Goal: Transaction & Acquisition: Purchase product/service

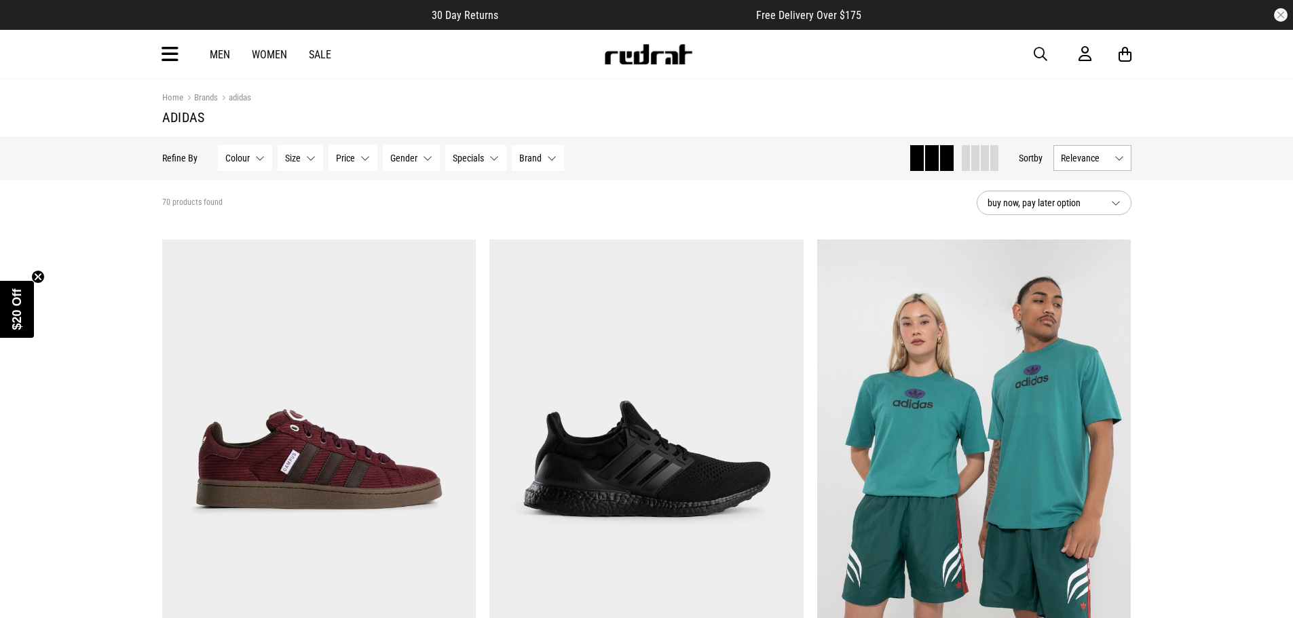
click at [271, 55] on link "Women" at bounding box center [269, 54] width 35 height 13
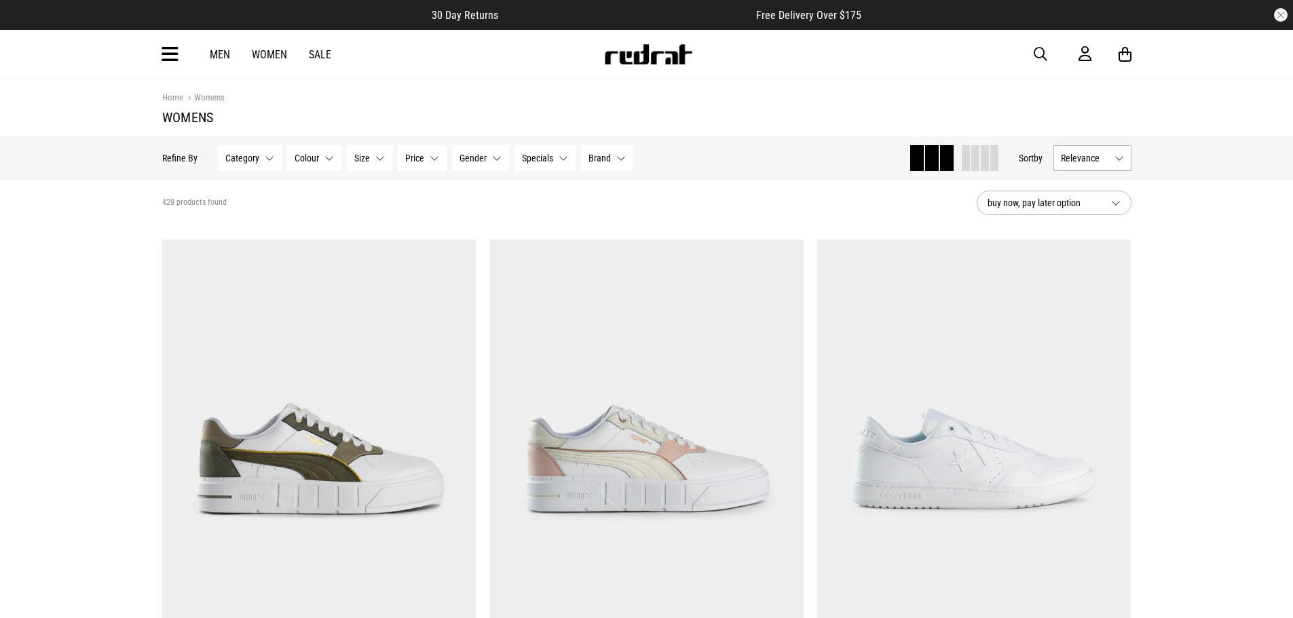
click at [141, 48] on div "Men Women Sale Sign in New Back Footwear Back Mens Back Womens Back Youth & Kid…" at bounding box center [646, 54] width 1293 height 49
click at [162, 49] on icon at bounding box center [170, 54] width 17 height 22
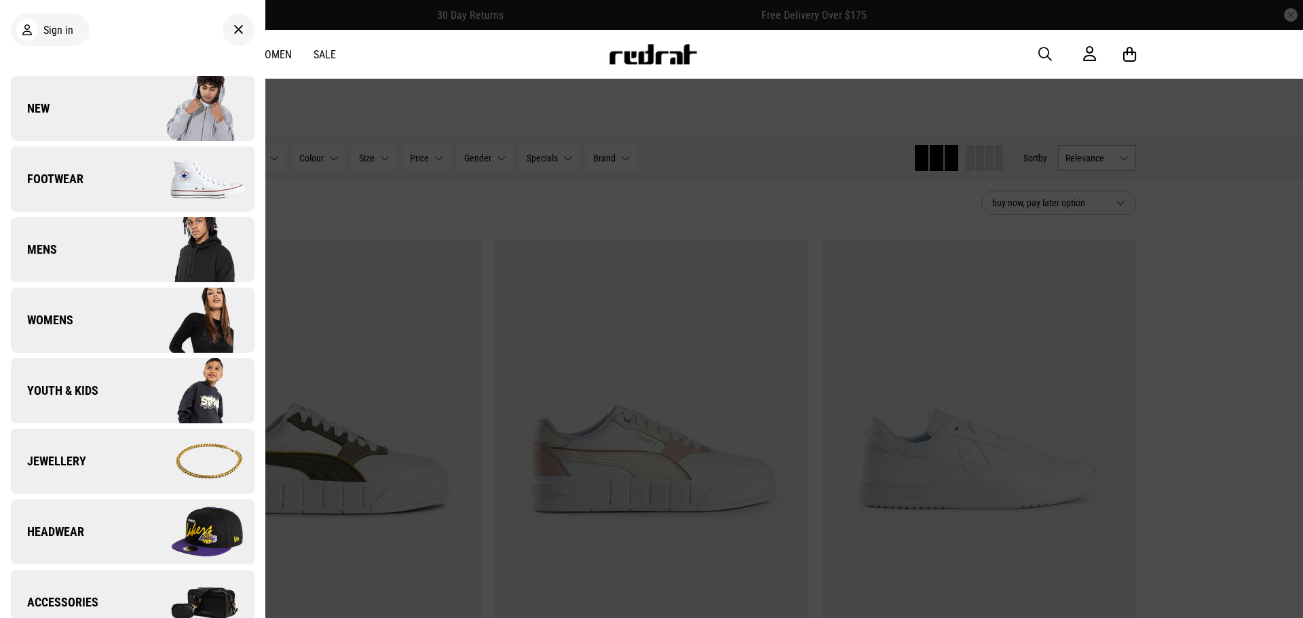
click at [75, 325] on link "Womens" at bounding box center [133, 320] width 244 height 65
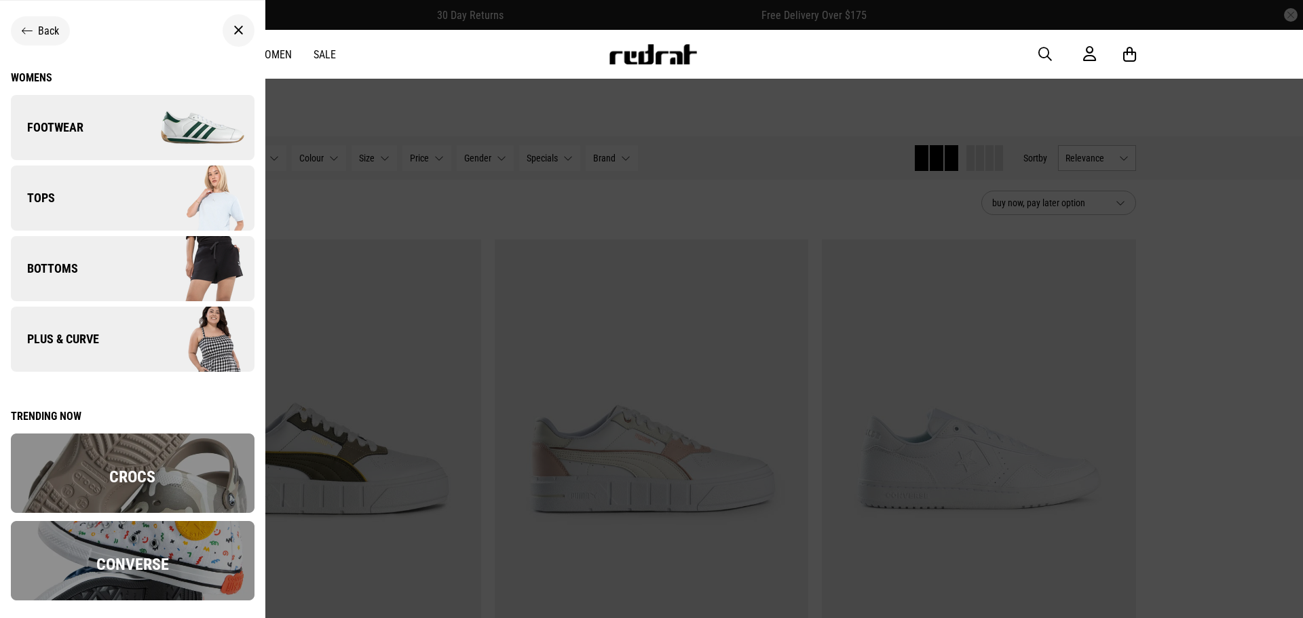
click at [73, 177] on link "Tops" at bounding box center [133, 198] width 244 height 65
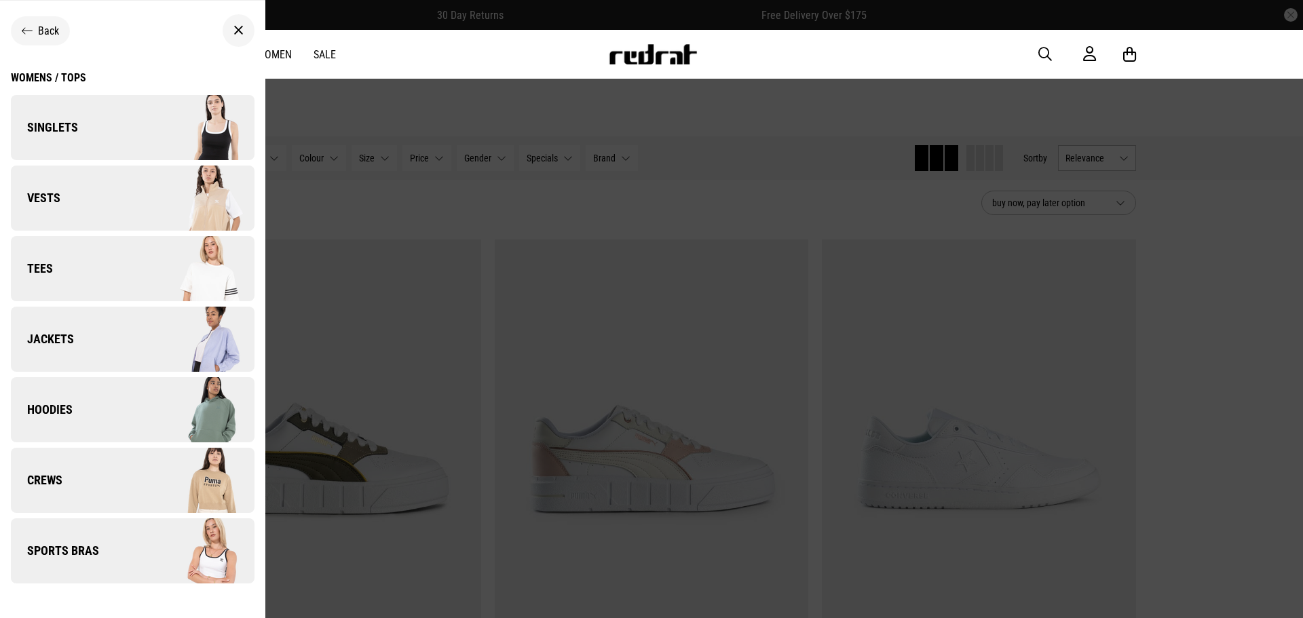
click at [53, 29] on span "Back" at bounding box center [48, 30] width 21 height 13
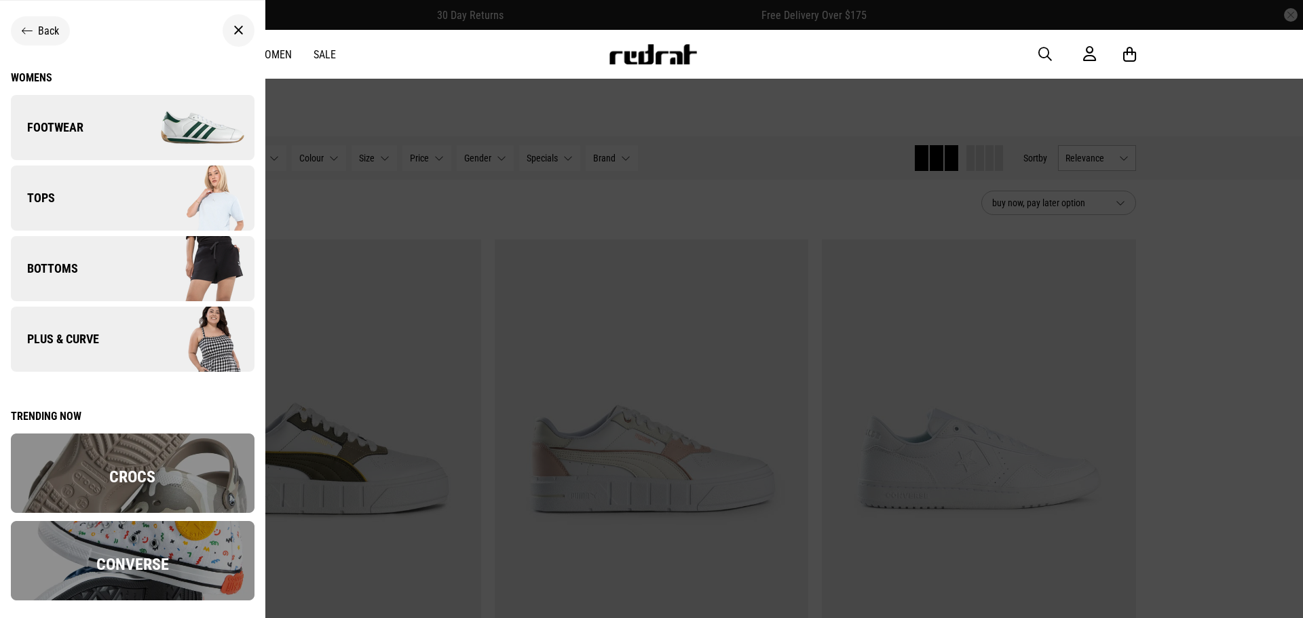
click at [96, 333] on span "Plus & Curve" at bounding box center [55, 339] width 88 height 16
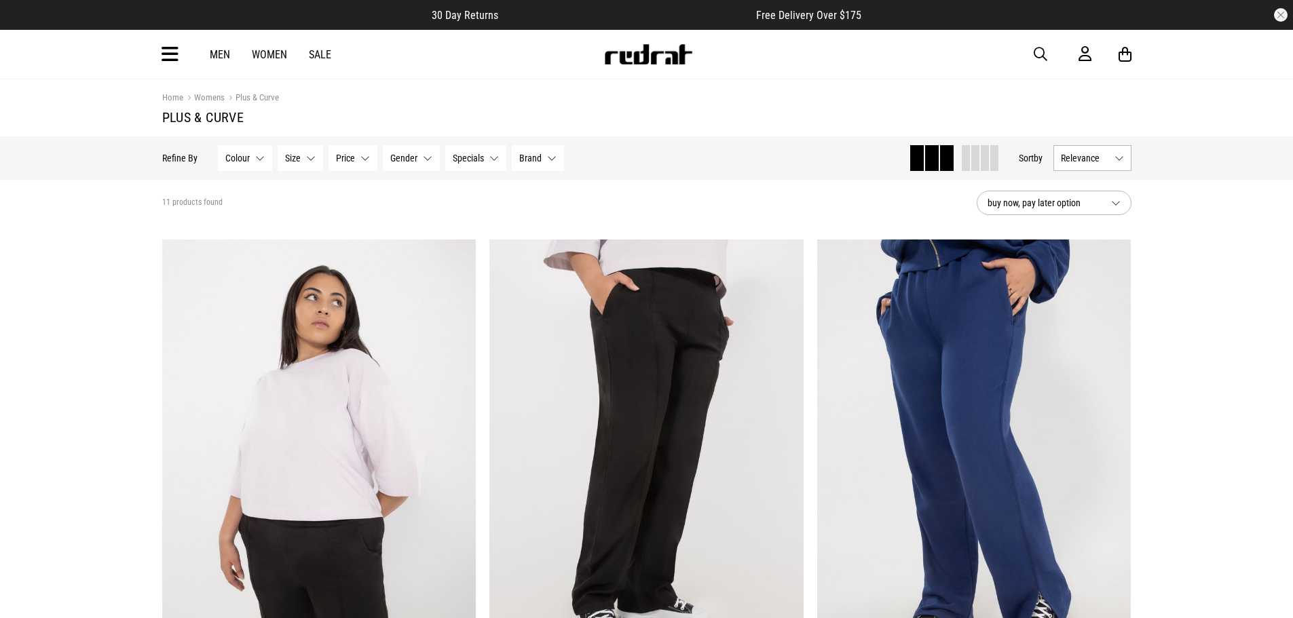
click at [559, 163] on button "Brand None selected" at bounding box center [538, 158] width 52 height 26
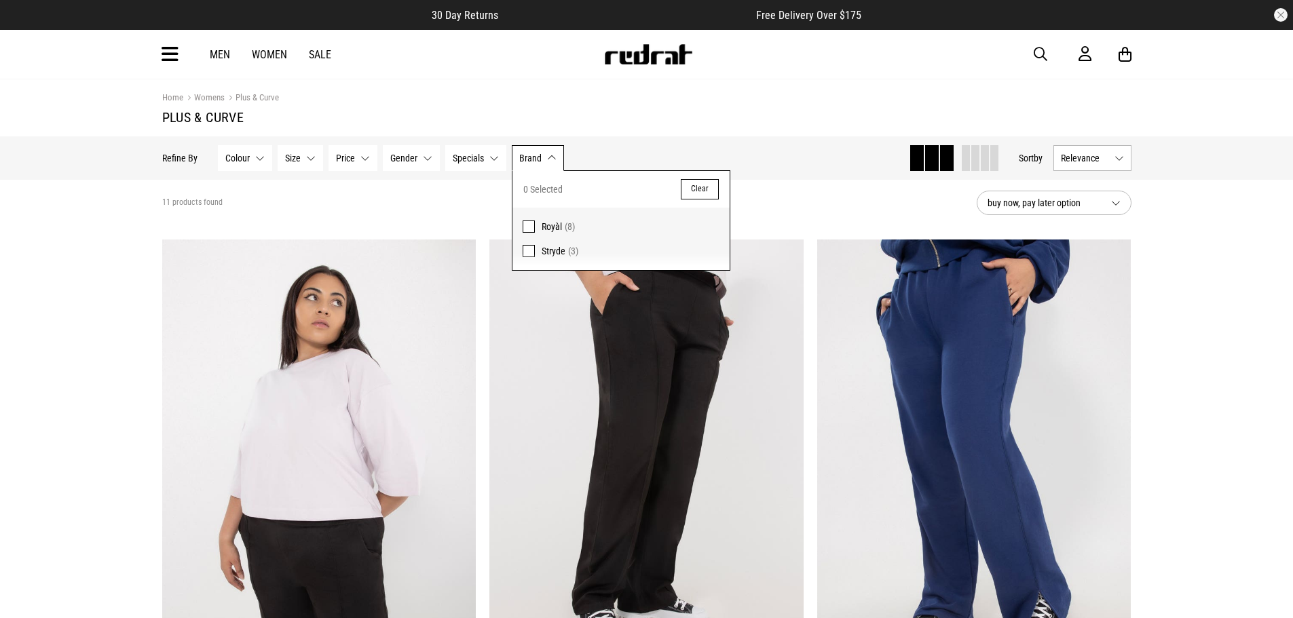
click at [688, 137] on div "Hide Refine s Refine By Filters Colour None selected Colour 0 Selected Clear Bl…" at bounding box center [646, 157] width 991 height 43
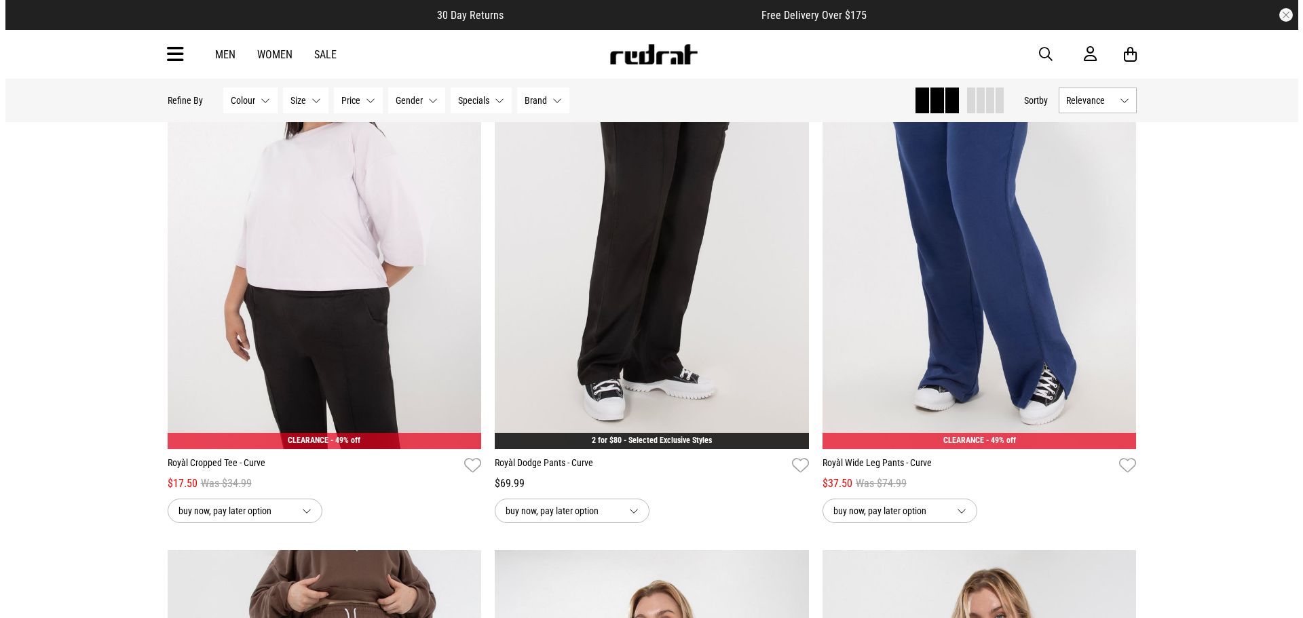
scroll to position [194, 0]
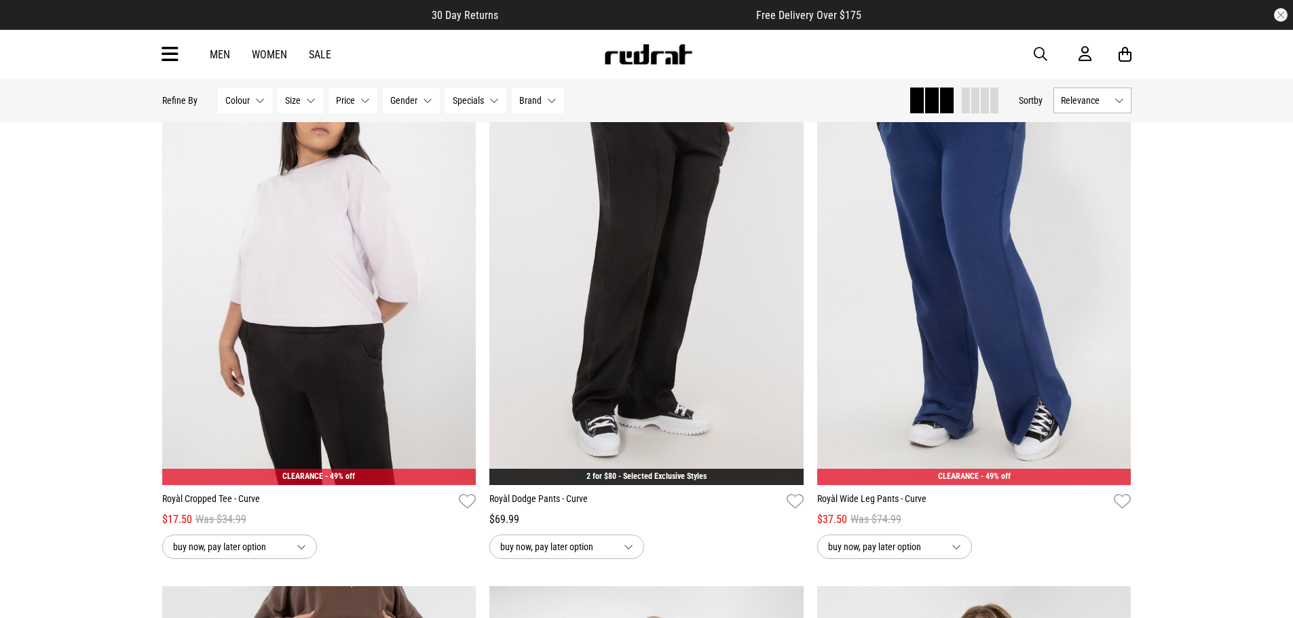
click at [163, 48] on div "Men Women Sale Sign in New Back Footwear Back Mens Back Womens Back Youth & Kid…" at bounding box center [646, 54] width 991 height 49
click at [168, 49] on icon at bounding box center [170, 54] width 17 height 22
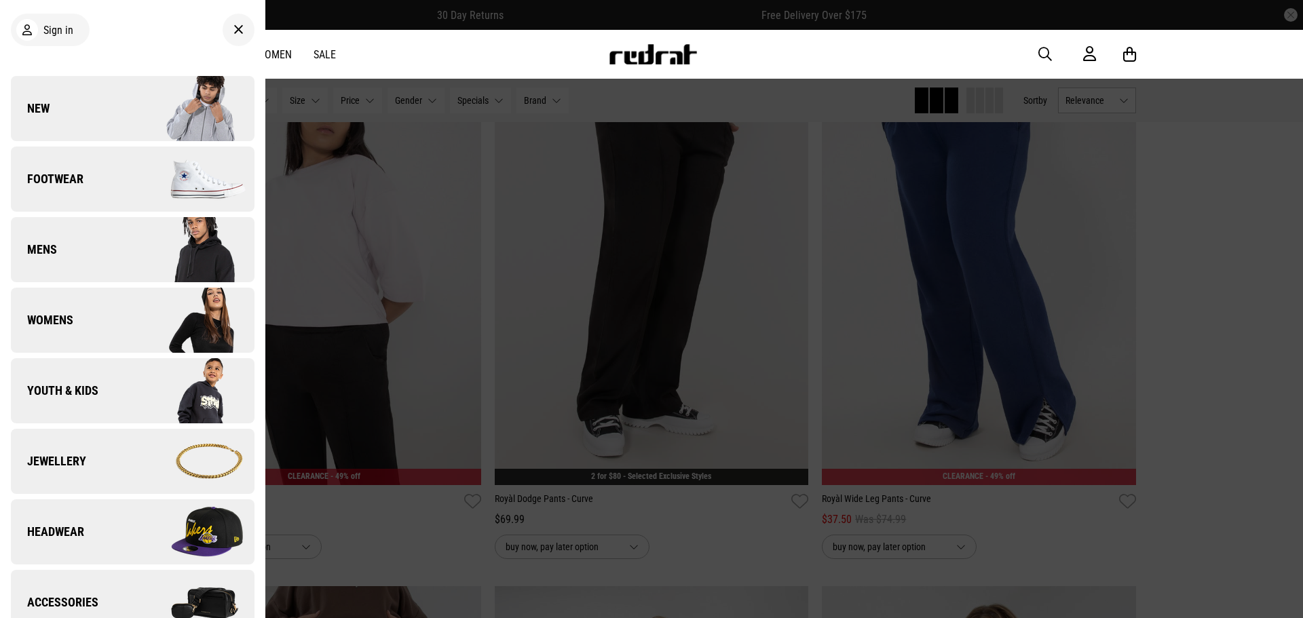
click at [105, 313] on link "Womens" at bounding box center [133, 320] width 244 height 65
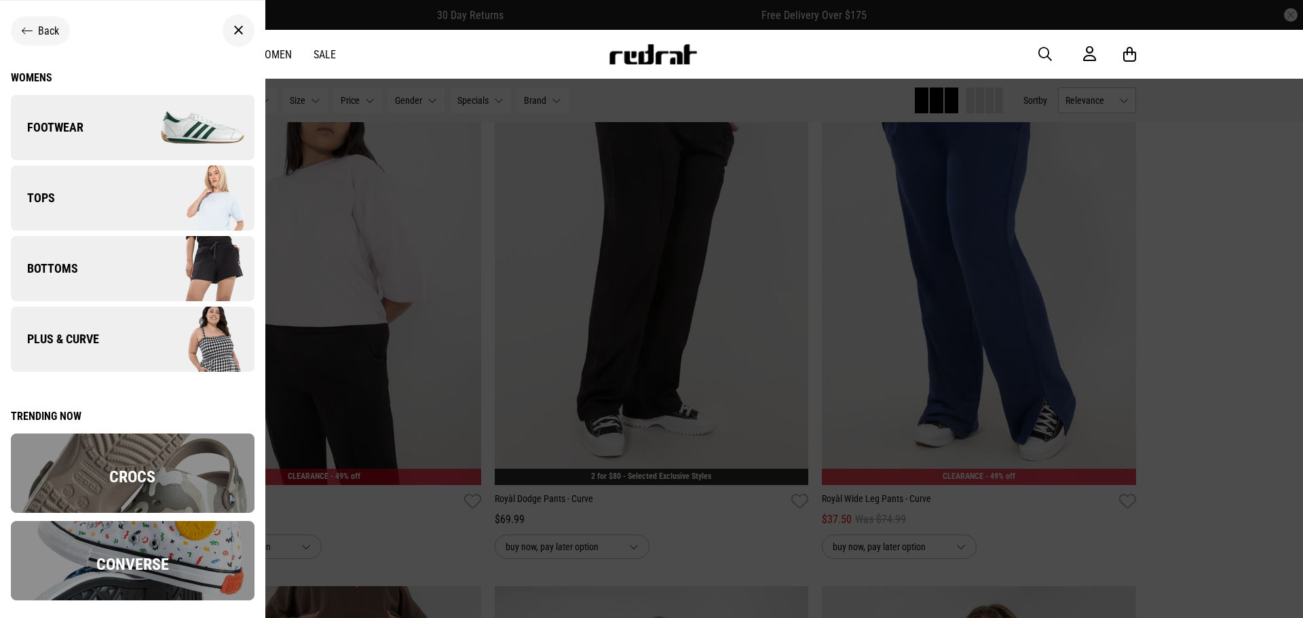
click at [103, 194] on link "Tops" at bounding box center [133, 198] width 244 height 65
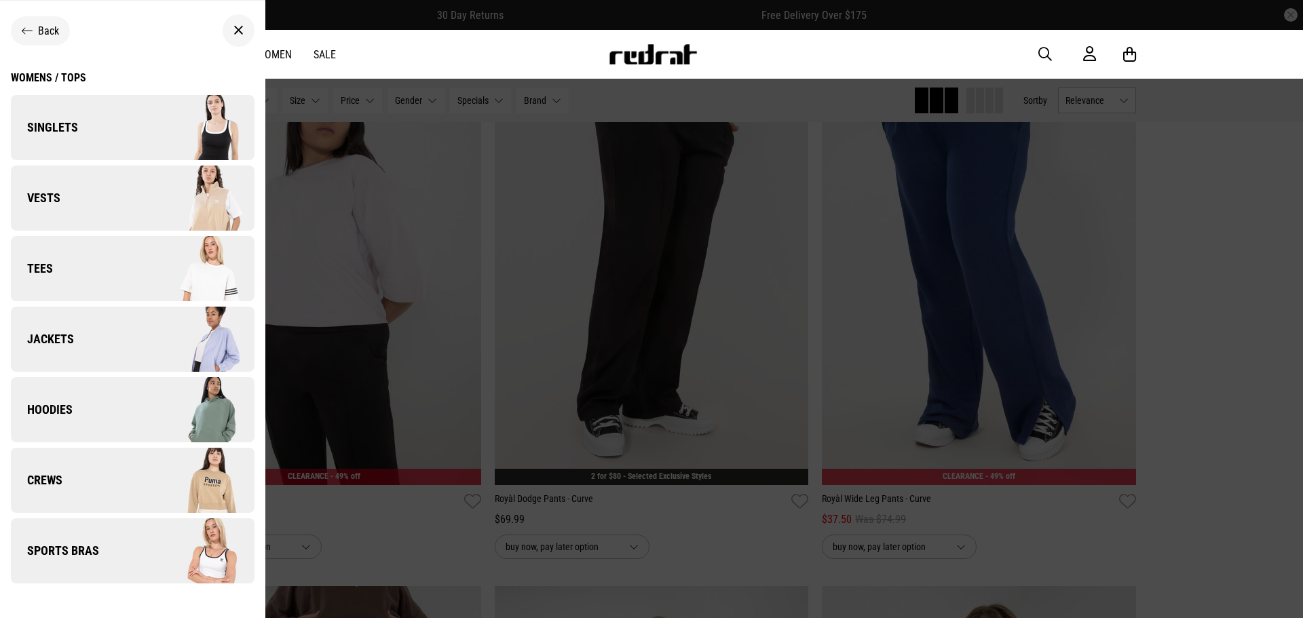
click at [103, 329] on link "Jackets" at bounding box center [133, 339] width 244 height 65
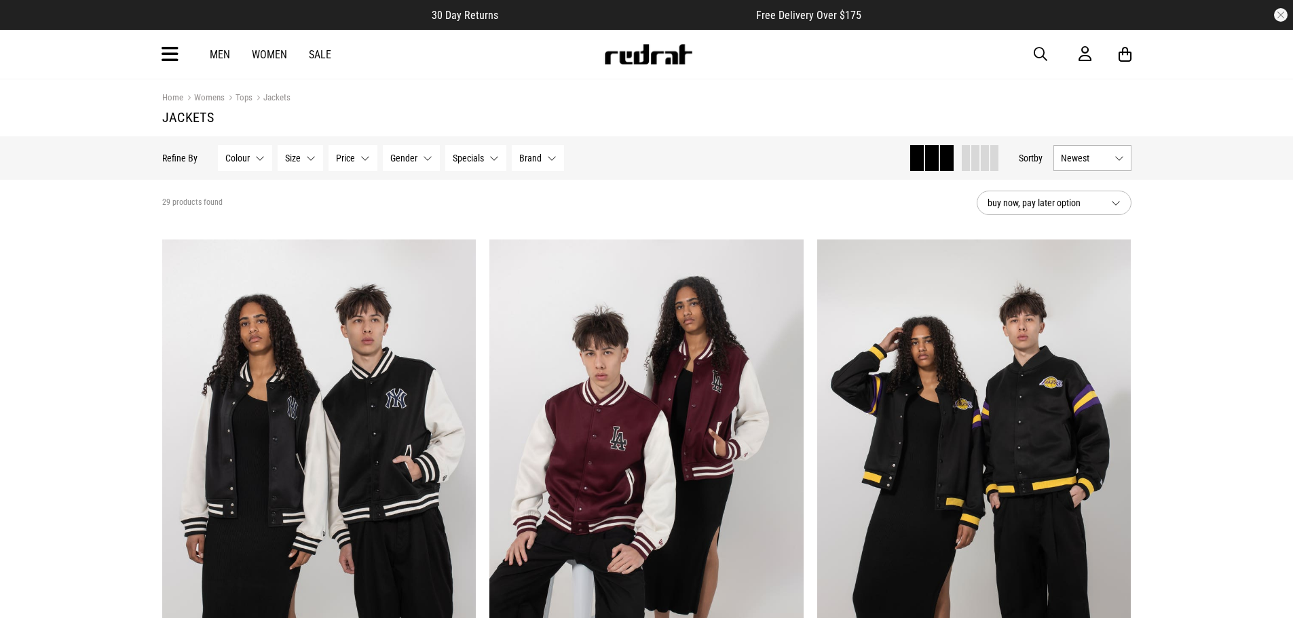
click at [555, 157] on button "Brand None selected" at bounding box center [538, 158] width 52 height 26
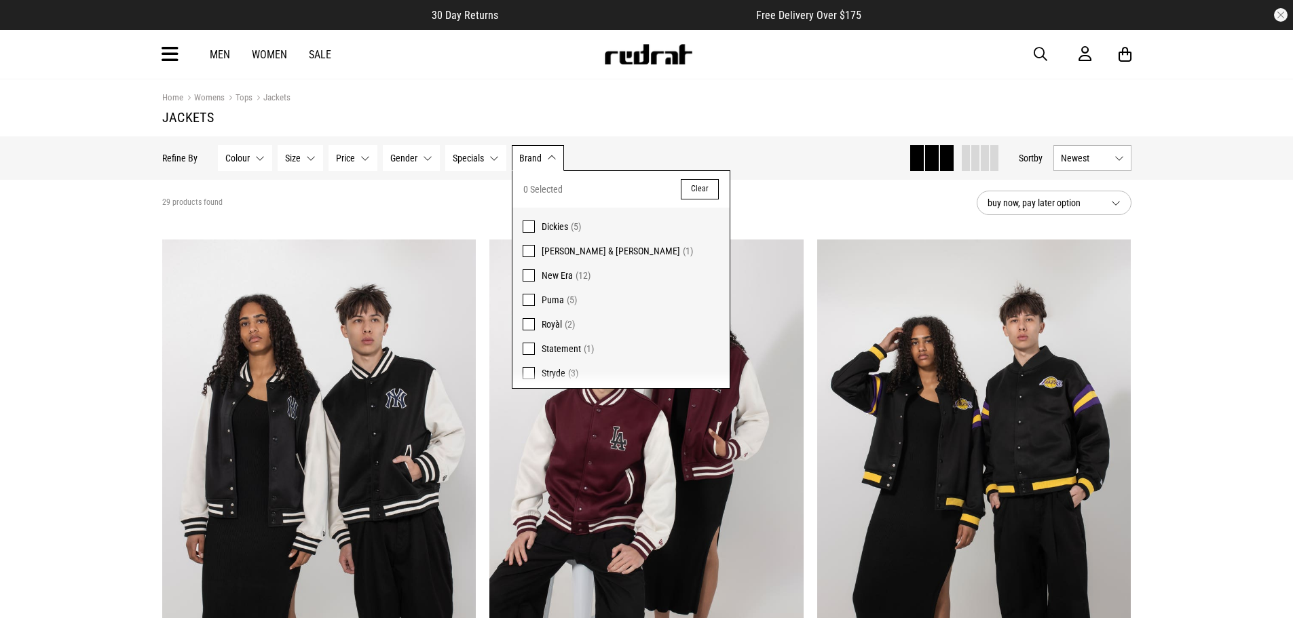
click at [700, 126] on section "Home Womens Tops Jackets Jackets" at bounding box center [646, 107] width 969 height 57
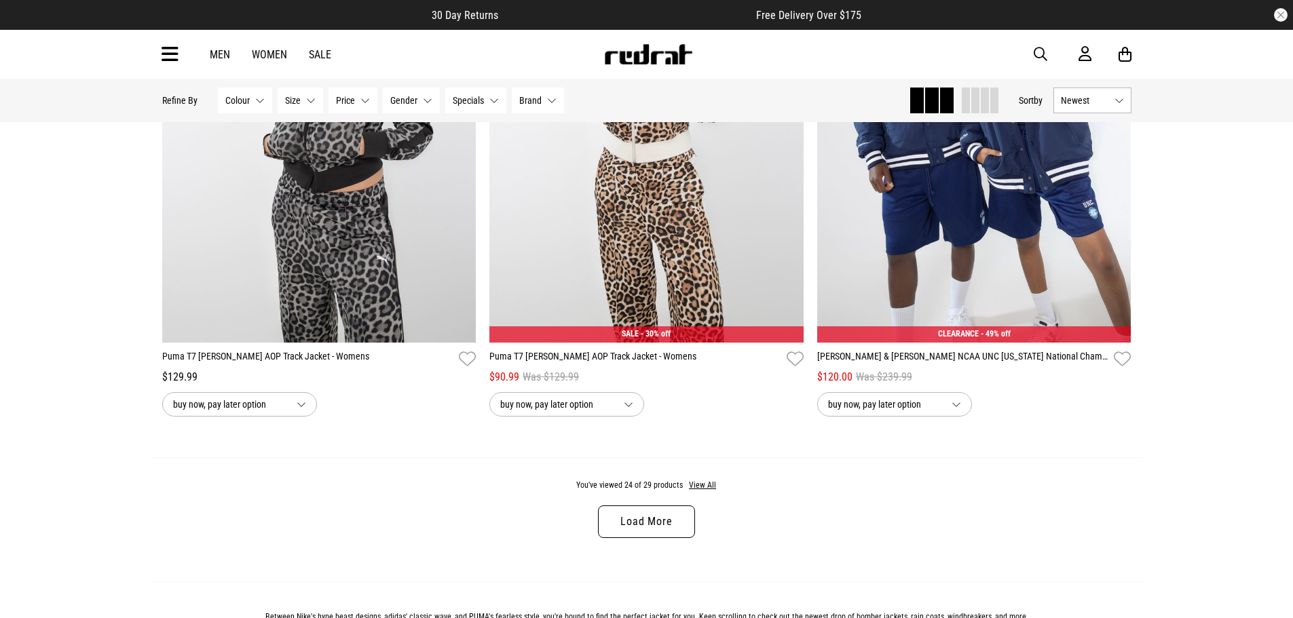
scroll to position [4344, 0]
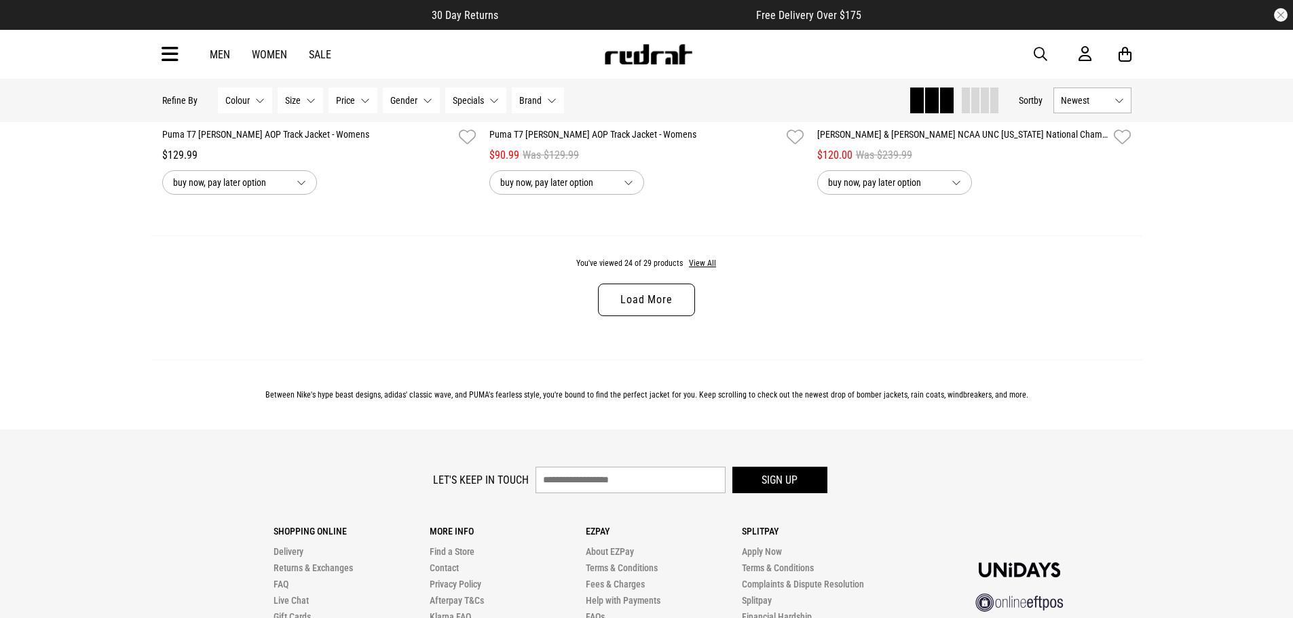
click at [670, 306] on link "Load More" at bounding box center [646, 300] width 96 height 33
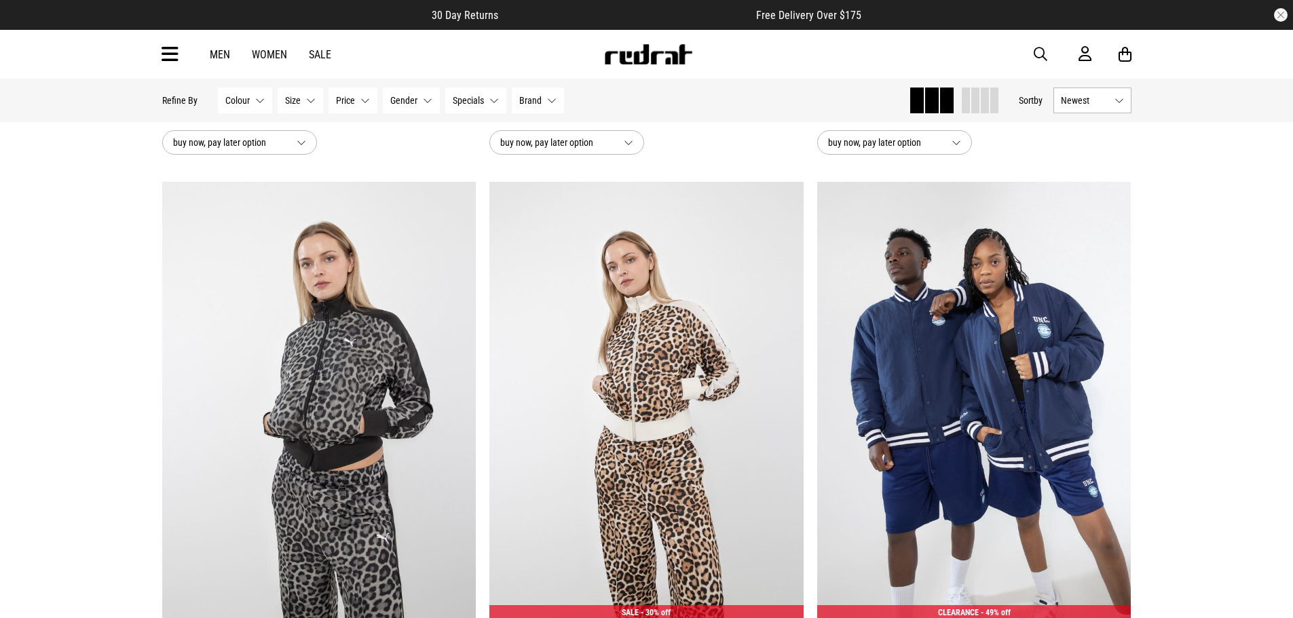
scroll to position [3665, 0]
